Goal: Task Accomplishment & Management: Complete application form

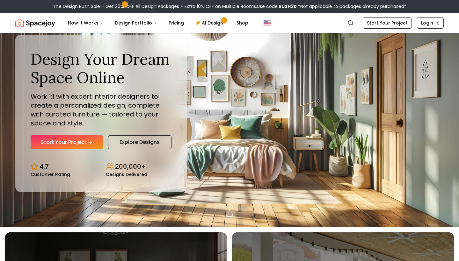
scroll to position [35, 0]
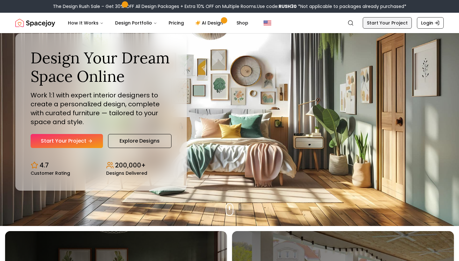
click at [396, 20] on link "Start Your Project" at bounding box center [387, 22] width 49 height 11
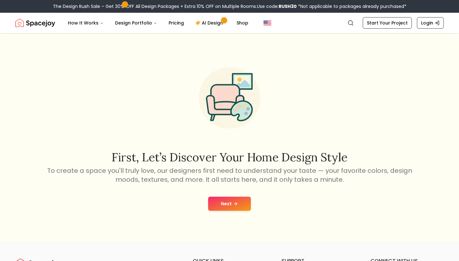
click at [219, 205] on button "Next" at bounding box center [229, 204] width 43 height 14
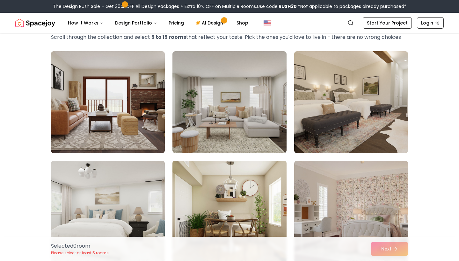
scroll to position [24, 0]
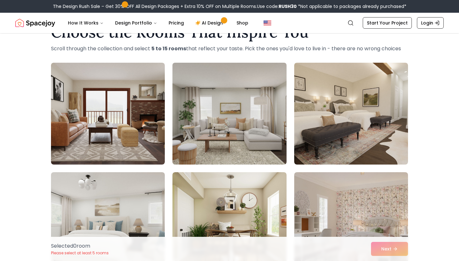
click at [279, 128] on img at bounding box center [230, 113] width 120 height 107
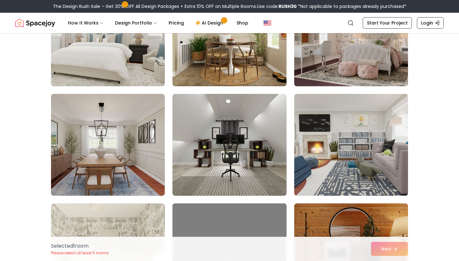
scroll to position [216, 0]
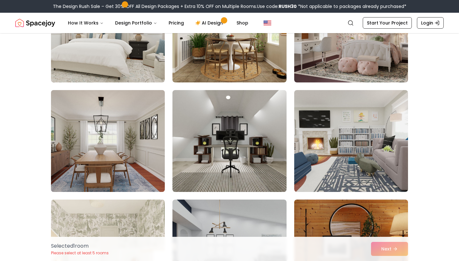
click at [141, 147] on img at bounding box center [108, 141] width 120 height 107
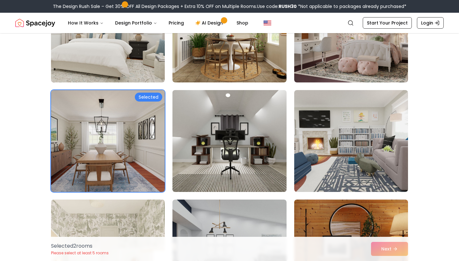
click at [225, 152] on img at bounding box center [230, 141] width 120 height 107
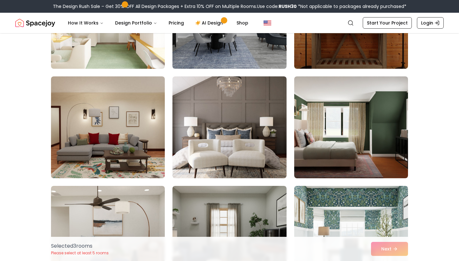
scroll to position [449, 0]
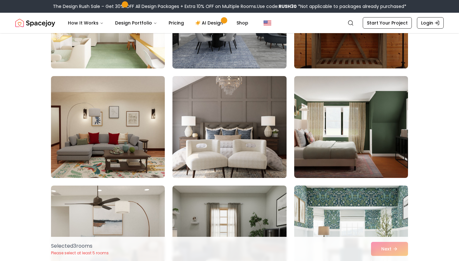
click at [225, 152] on img at bounding box center [230, 127] width 120 height 107
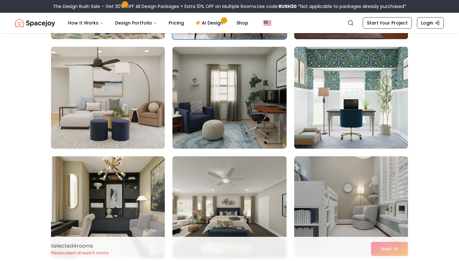
scroll to position [591, 0]
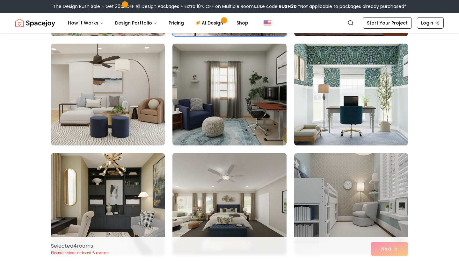
click at [130, 166] on img at bounding box center [108, 204] width 120 height 107
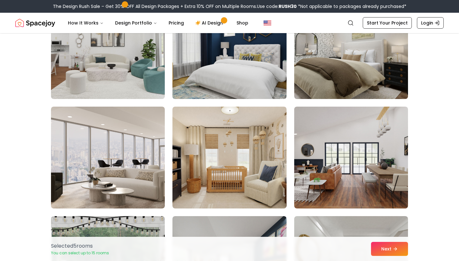
scroll to position [1228, 0]
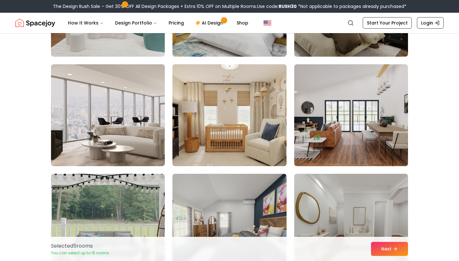
click at [242, 157] on img at bounding box center [230, 115] width 120 height 107
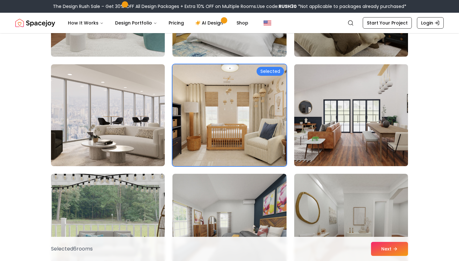
click at [359, 142] on img at bounding box center [351, 115] width 120 height 107
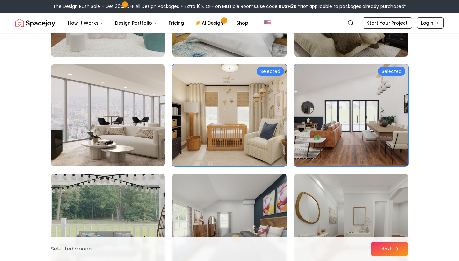
click at [391, 249] on button "Next" at bounding box center [389, 249] width 37 height 14
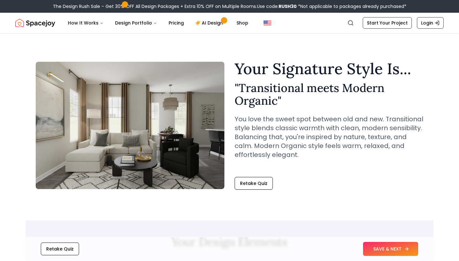
click at [381, 250] on button "SAVE & NEXT" at bounding box center [390, 249] width 55 height 14
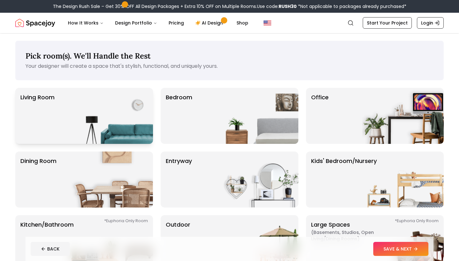
click at [106, 115] on img at bounding box center [112, 116] width 82 height 56
